Goal: Task Accomplishment & Management: Use online tool/utility

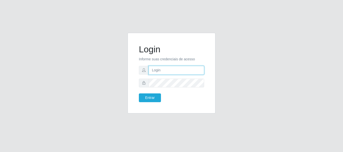
click at [162, 70] on input "text" at bounding box center [176, 70] width 55 height 9
type input "[EMAIL_ADDRESS][DOMAIN_NAME]"
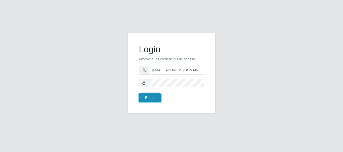
click at [155, 101] on button "Entrar" at bounding box center [150, 98] width 22 height 9
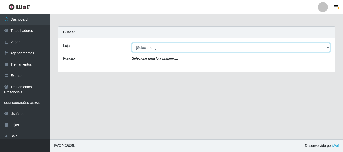
click at [148, 50] on select "[Selecione...] C-[GEOGRAPHIC_DATA]" at bounding box center [231, 47] width 198 height 9
select select "239"
click at [132, 43] on select "[Selecione...] C-[GEOGRAPHIC_DATA]" at bounding box center [231, 47] width 198 height 9
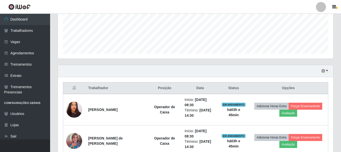
scroll to position [125, 0]
click at [325, 71] on icon "button" at bounding box center [324, 71] width 4 height 4
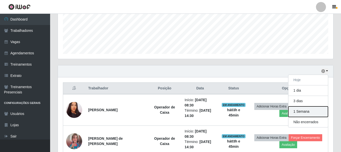
click at [303, 112] on button "1 Semana" at bounding box center [309, 112] width 40 height 11
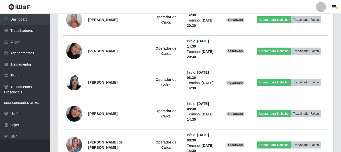
scroll to position [1036, 0]
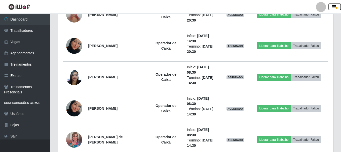
click at [335, 8] on icon "button" at bounding box center [335, 7] width 4 height 5
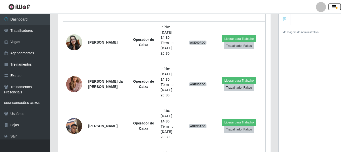
scroll to position [250790, 250681]
click at [336, 8] on icon "button" at bounding box center [335, 7] width 4 height 5
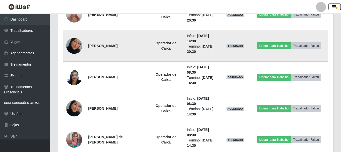
scroll to position [104, 276]
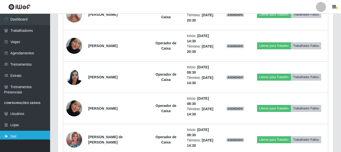
click at [20, 139] on link "Sair" at bounding box center [25, 136] width 50 height 11
